Goal: Browse casually: Explore the website without a specific task or goal

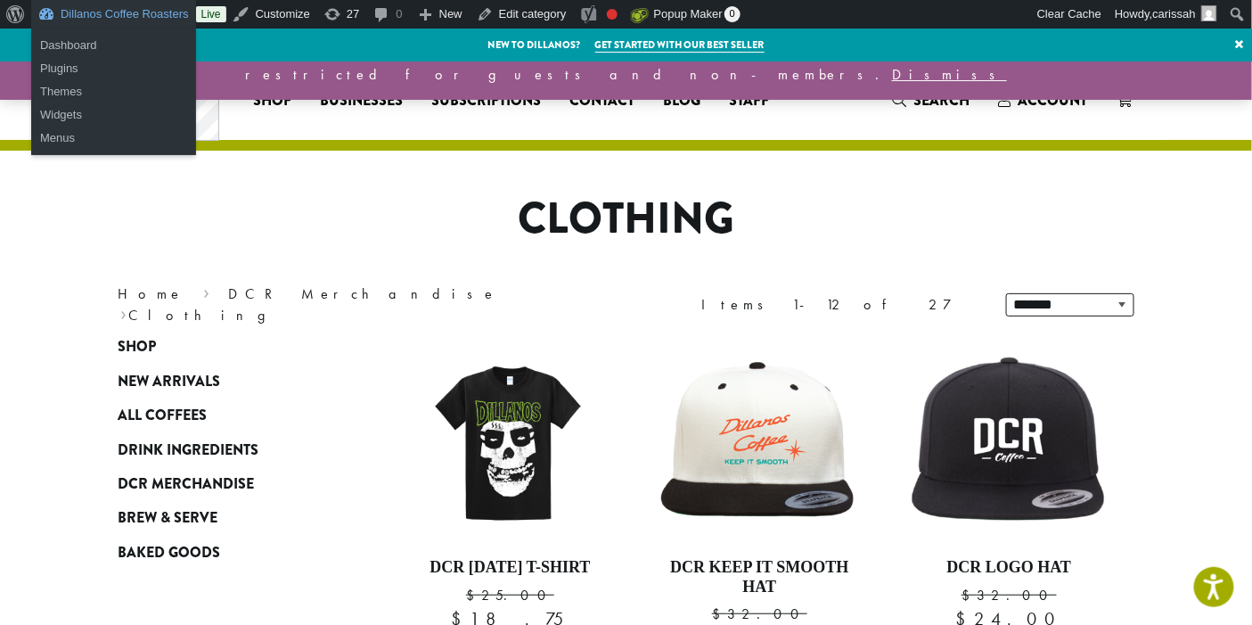
click at [82, 20] on link "Dillanos Coffee Roasters" at bounding box center [113, 14] width 165 height 29
click at [79, 45] on link "Dashboard" at bounding box center [113, 45] width 165 height 23
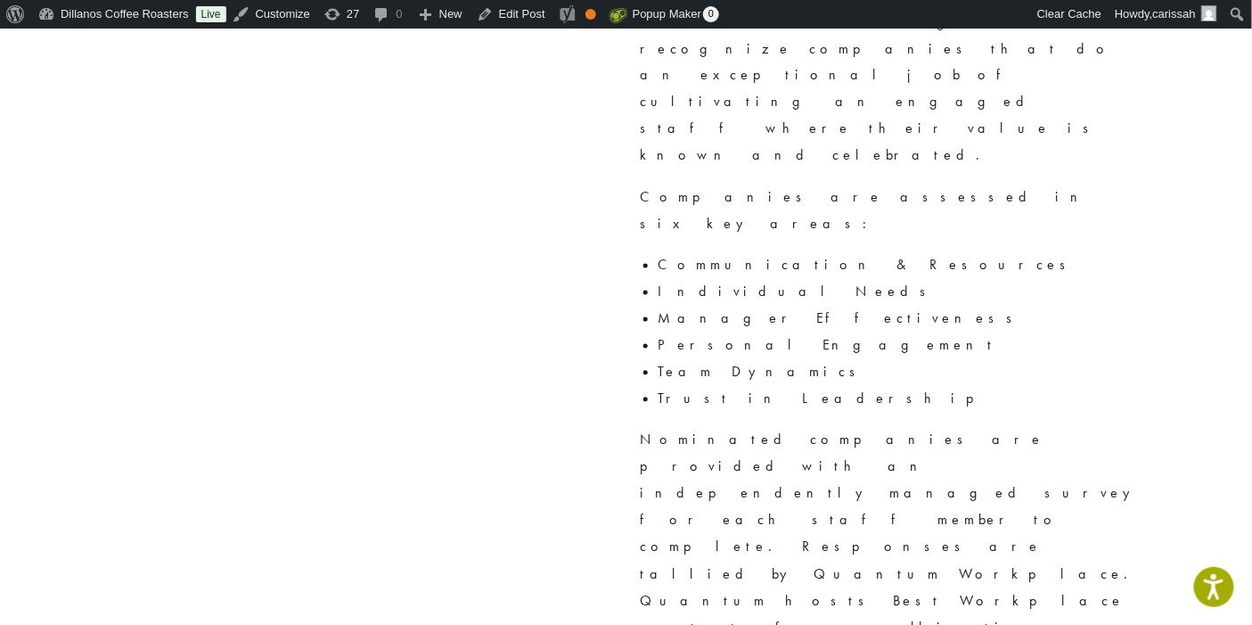
scroll to position [1053, 0]
